Goal: Information Seeking & Learning: Learn about a topic

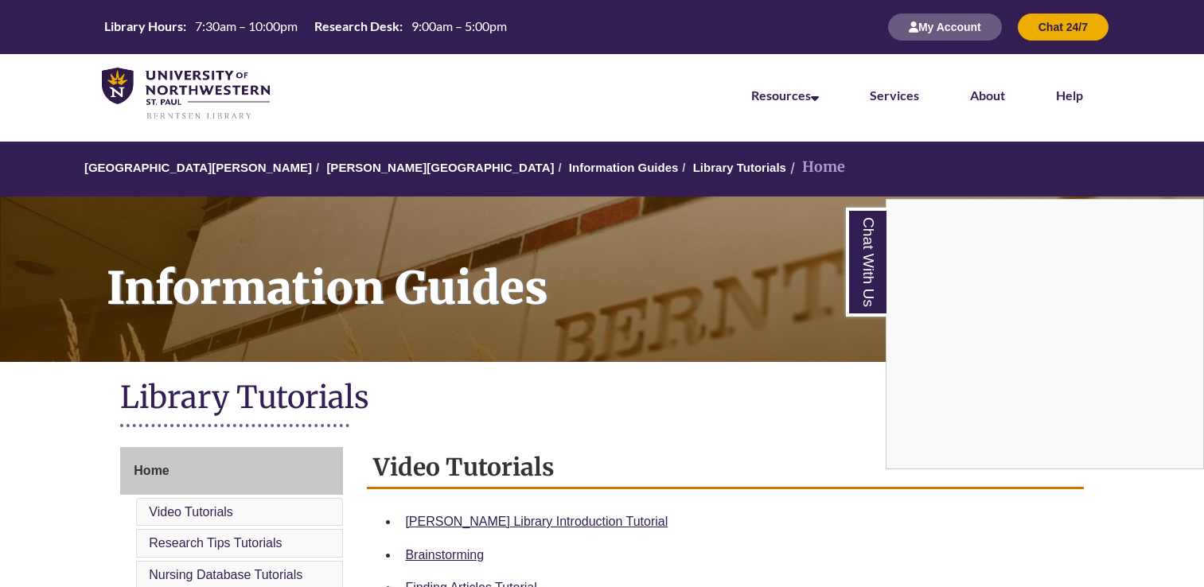
scroll to position [306, 0]
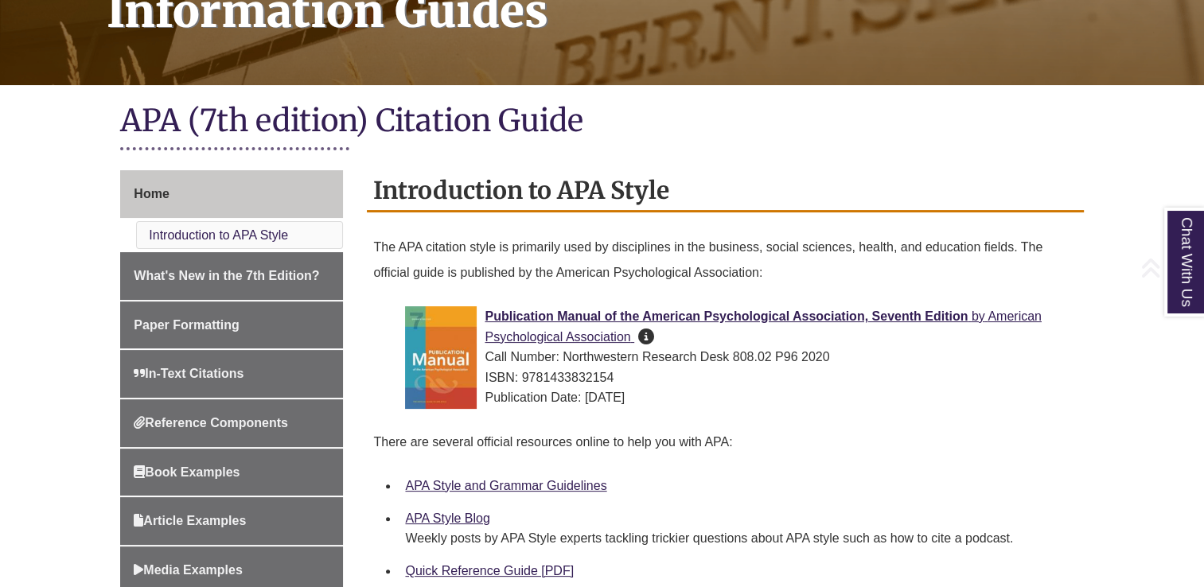
scroll to position [286, 0]
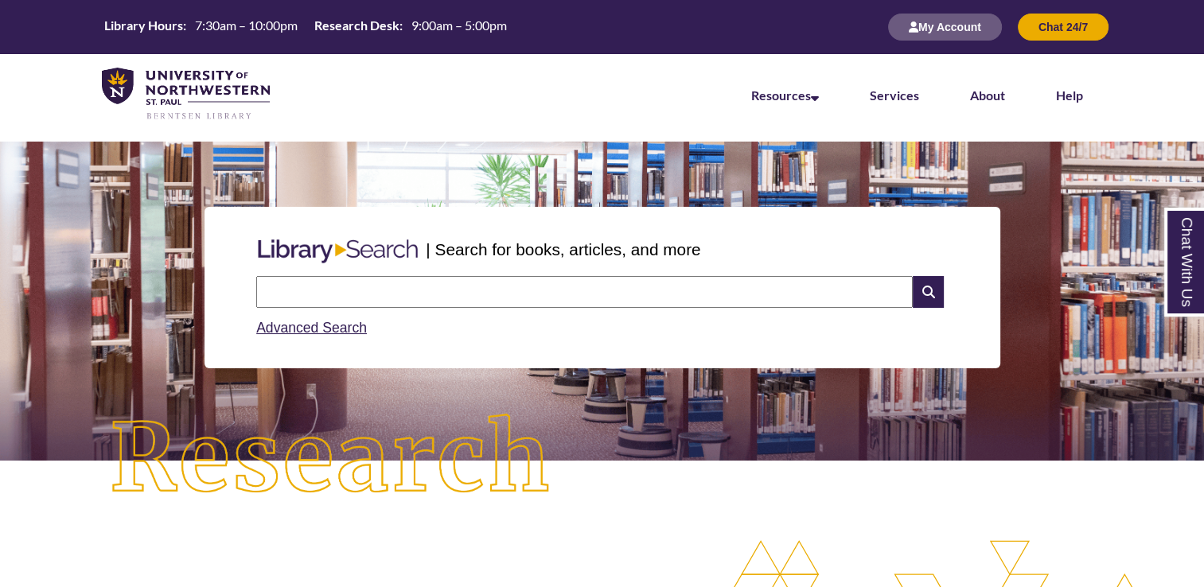
click at [279, 292] on input "text" at bounding box center [584, 292] width 657 height 32
click at [275, 331] on link "Advanced Search" at bounding box center [311, 328] width 111 height 16
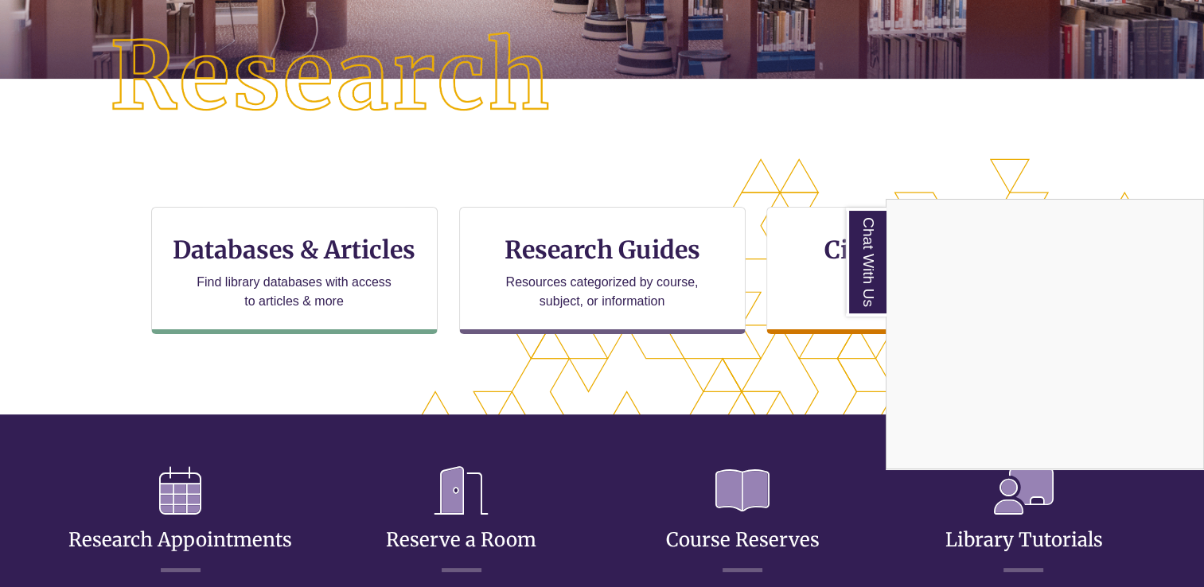
scroll to position [350, 0]
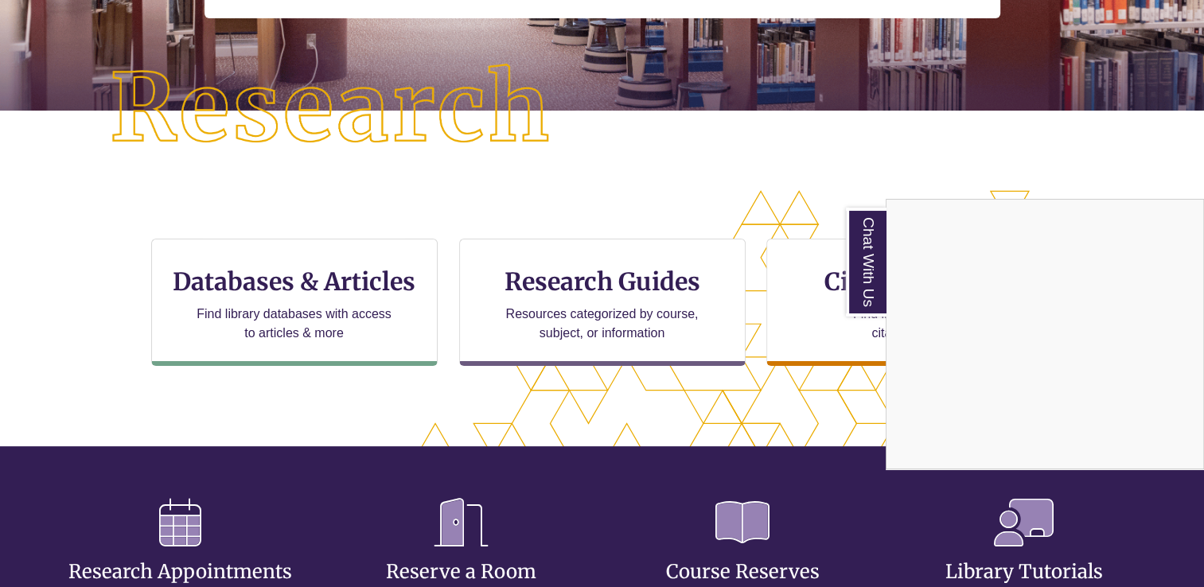
click at [685, 160] on div "Chat With Us" at bounding box center [602, 293] width 1204 height 587
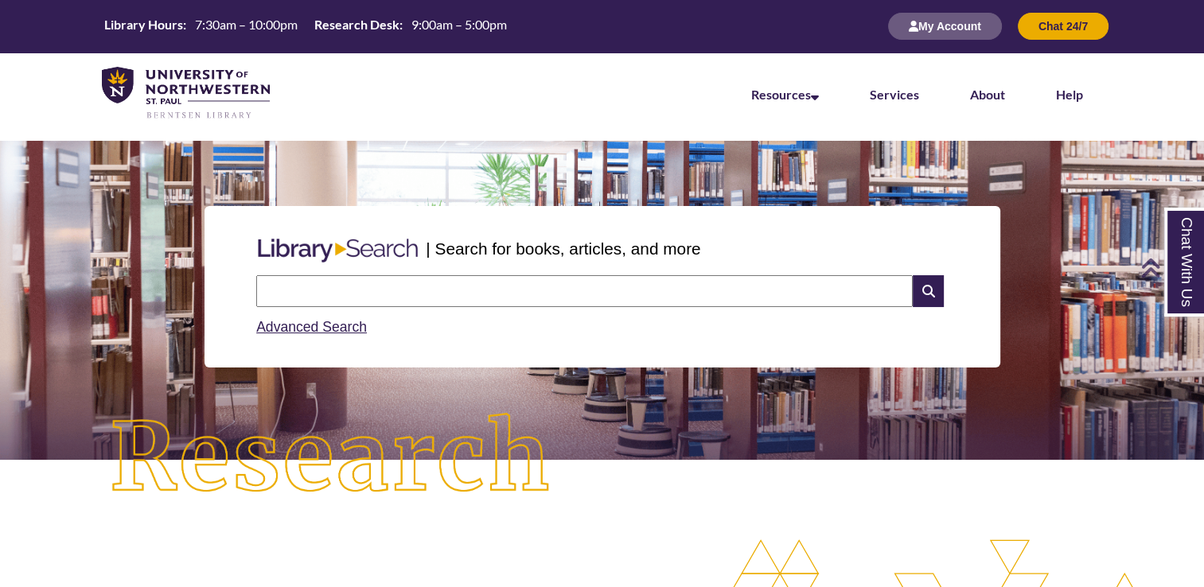
scroll to position [0, 0]
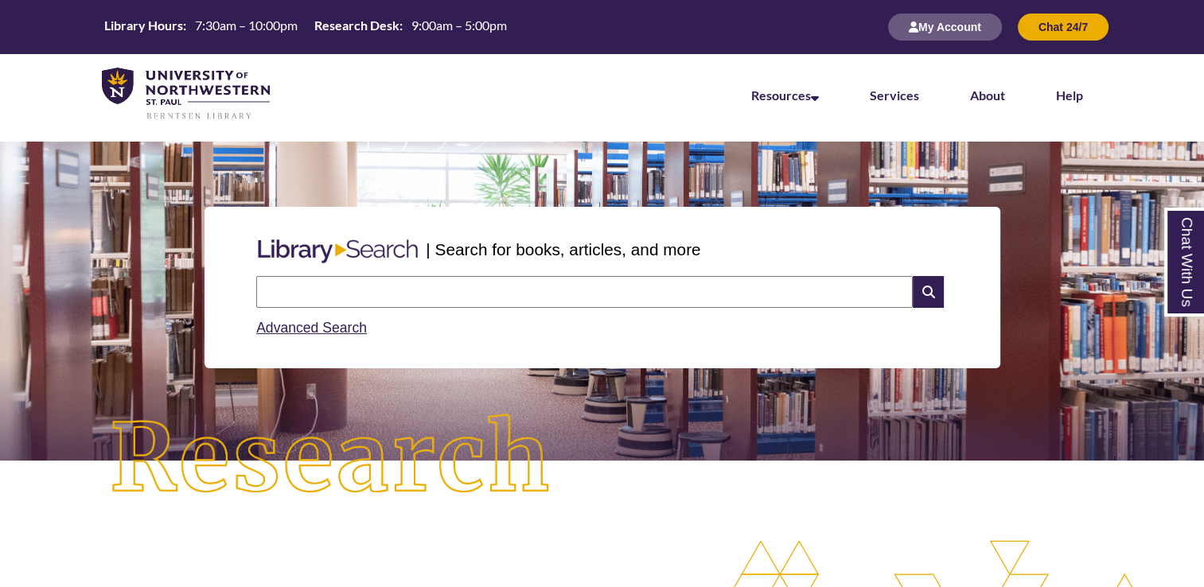
click at [793, 291] on input "text" at bounding box center [584, 292] width 657 height 32
drag, startPoint x: 163, startPoint y: 275, endPoint x: 208, endPoint y: 154, distance: 128.9
click at [208, 154] on p at bounding box center [602, 151] width 1180 height 19
click at [576, 283] on input "text" at bounding box center [584, 292] width 657 height 32
type input "**********"
